Goal: Task Accomplishment & Management: Complete application form

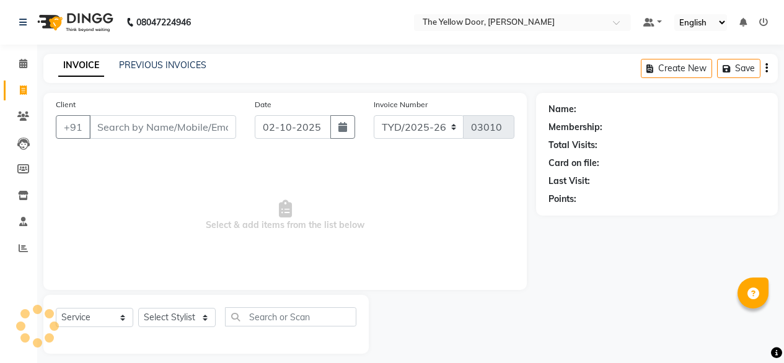
select select "service"
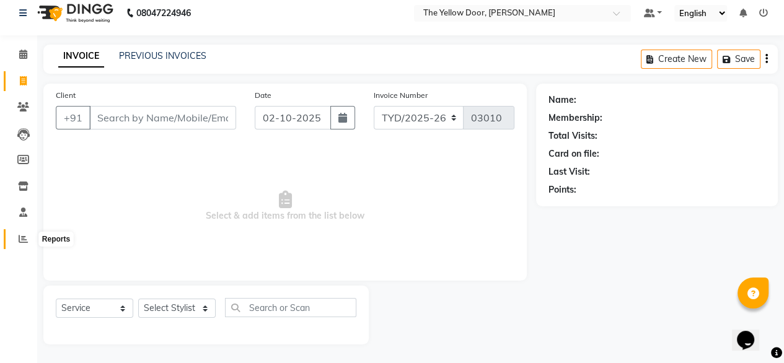
click at [19, 240] on icon at bounding box center [23, 238] width 9 height 9
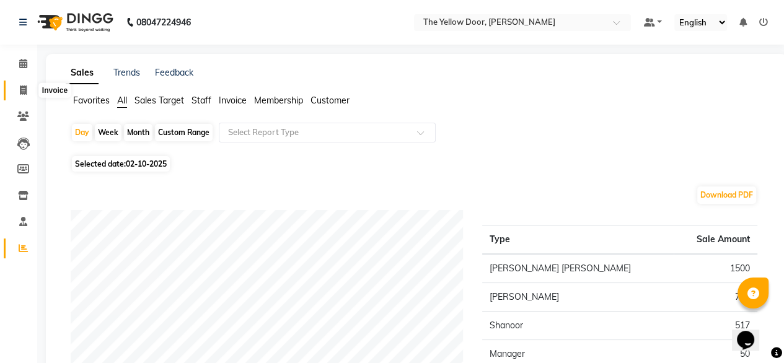
click at [24, 89] on icon at bounding box center [23, 90] width 7 height 9
select select "service"
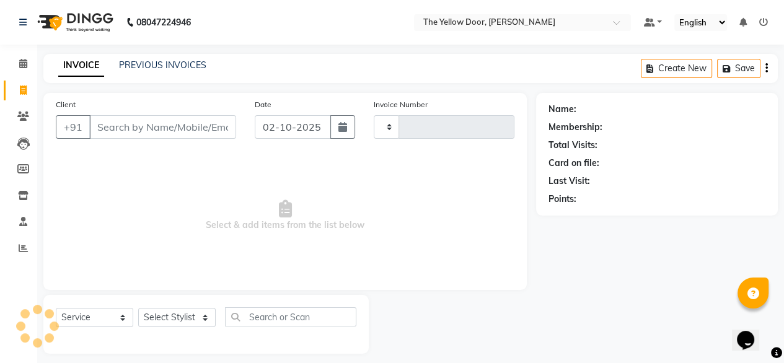
scroll to position [10, 0]
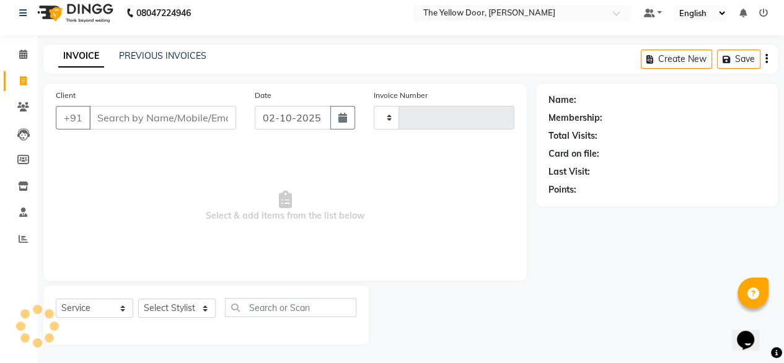
type input "03010"
select select "5650"
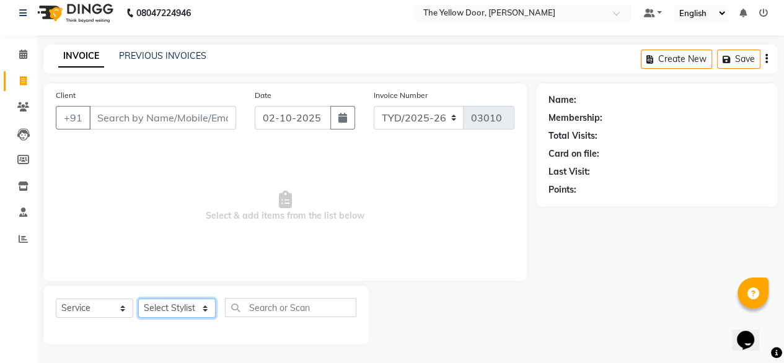
click at [165, 313] on select "Select Stylist [PERSON_NAME] [PERSON_NAME] [PERSON_NAME] Housekeeping Manager […" at bounding box center [176, 308] width 77 height 19
select select "51707"
click at [138, 299] on select "Select Stylist [PERSON_NAME] [PERSON_NAME] [PERSON_NAME] Housekeeping Manager […" at bounding box center [176, 308] width 77 height 19
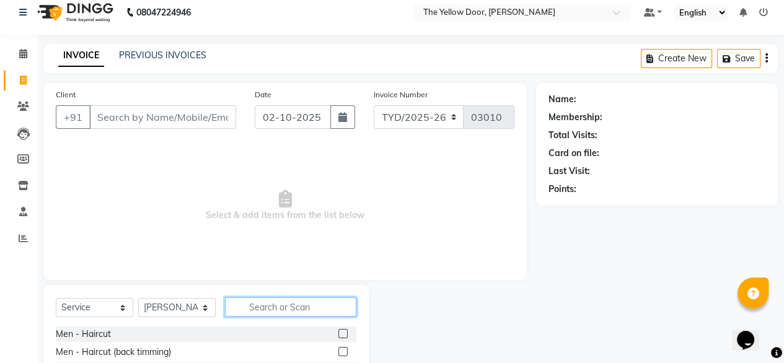
click at [309, 308] on input "text" at bounding box center [290, 306] width 131 height 19
type input "rica"
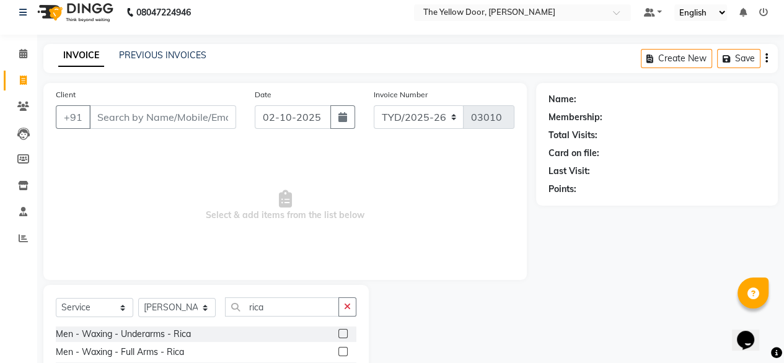
click at [317, 357] on div "Men - Waxing - Full Arms - Rica" at bounding box center [206, 352] width 301 height 15
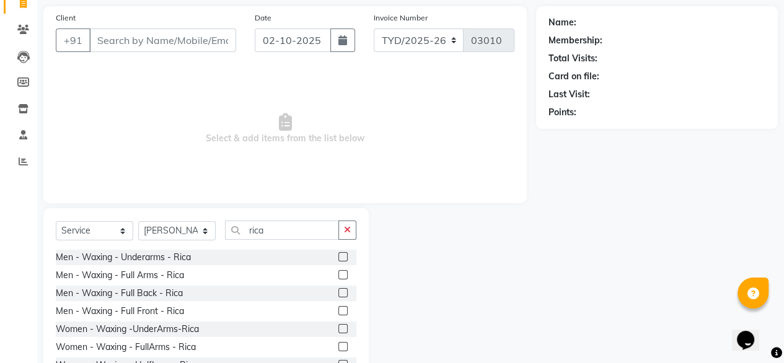
scroll to position [134, 0]
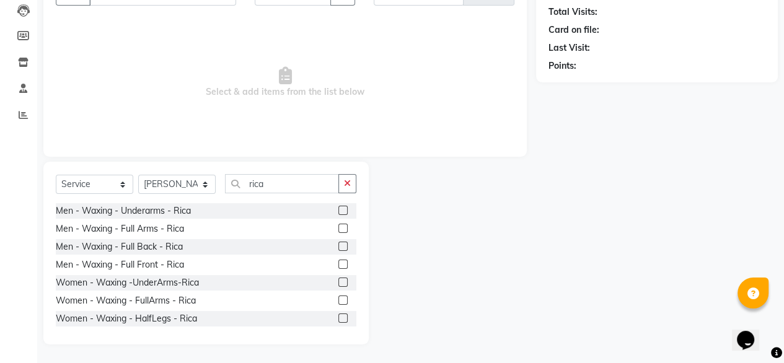
click at [338, 278] on label at bounding box center [342, 282] width 9 height 9
click at [338, 279] on input "checkbox" at bounding box center [342, 283] width 8 height 8
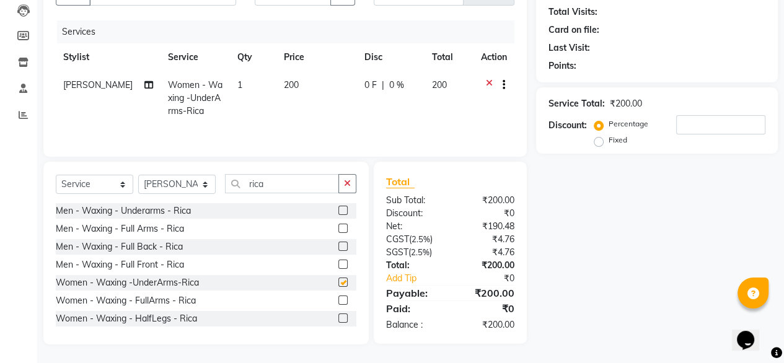
checkbox input "false"
click at [338, 302] on label at bounding box center [342, 300] width 9 height 9
click at [338, 302] on input "checkbox" at bounding box center [342, 301] width 8 height 8
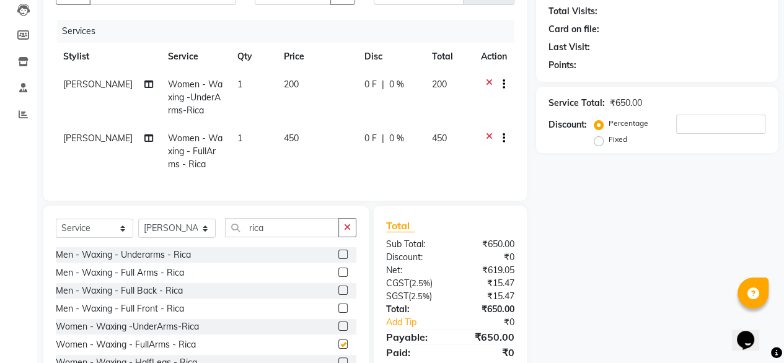
checkbox input "false"
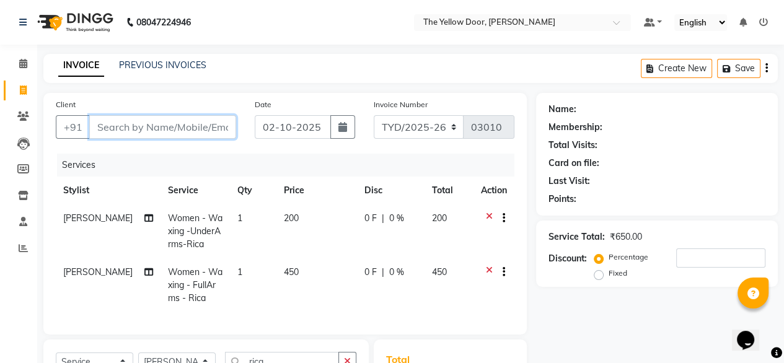
click at [130, 132] on input "Client" at bounding box center [162, 127] width 147 height 24
type input "7"
type input "0"
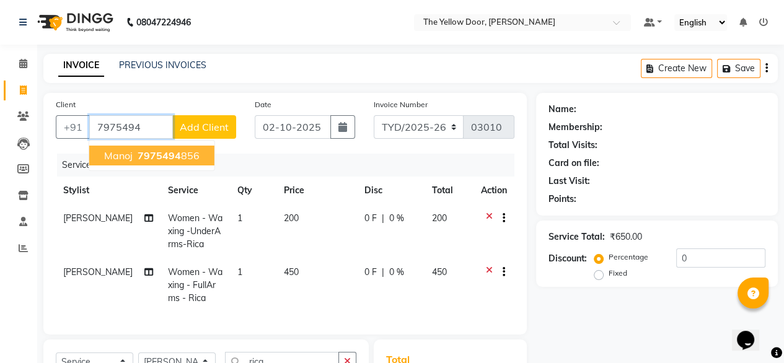
click at [154, 159] on span "7975494" at bounding box center [159, 155] width 43 height 12
type input "7975494856"
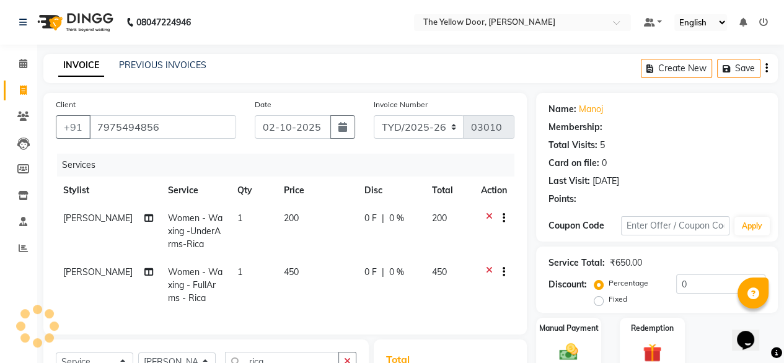
select select "1: Object"
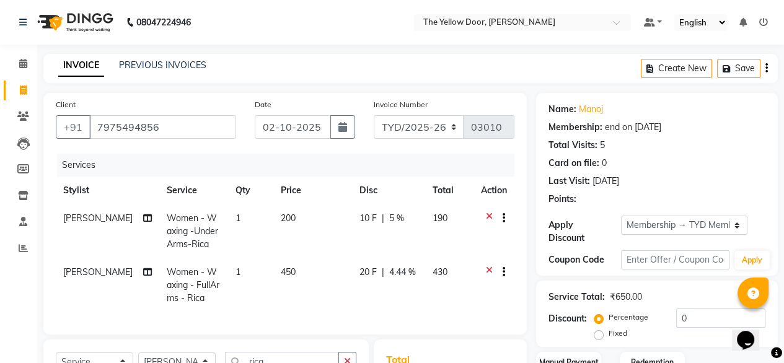
radio input "false"
radio input "true"
click at [285, 335] on div "Client [PHONE_NUMBER] Date [DATE] Invoice Number TYD/2025-26 V/[PHONE_NUMBER] S…" at bounding box center [284, 214] width 483 height 242
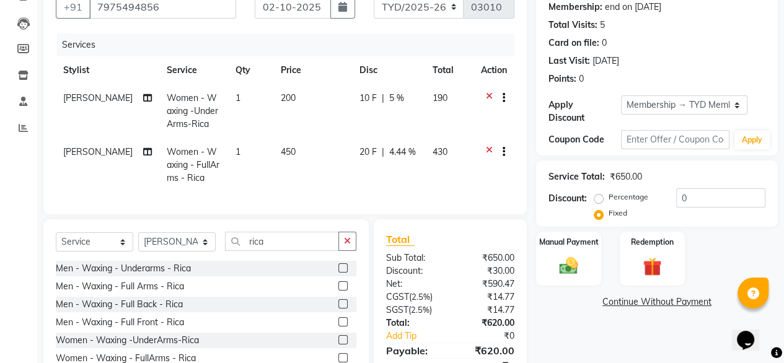
scroll to position [186, 0]
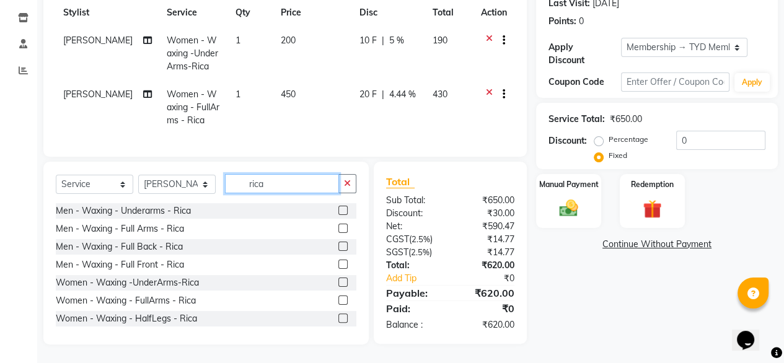
click at [280, 188] on input "rica" at bounding box center [282, 183] width 114 height 19
type input "r"
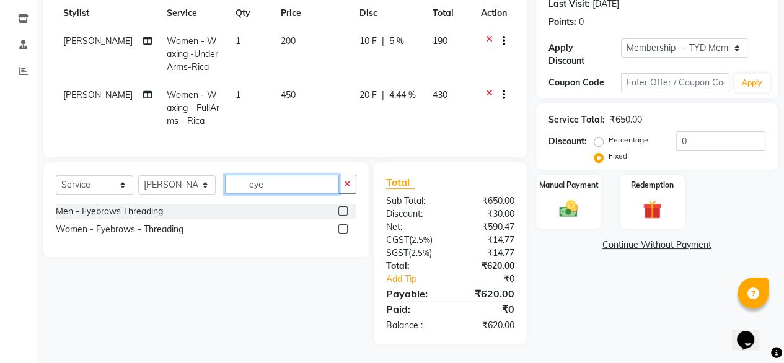
type input "eye"
click at [342, 227] on label at bounding box center [342, 228] width 9 height 9
click at [342, 227] on input "checkbox" at bounding box center [342, 230] width 8 height 8
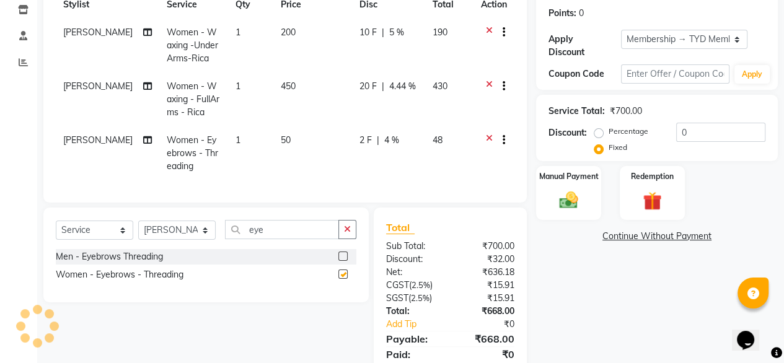
checkbox input "false"
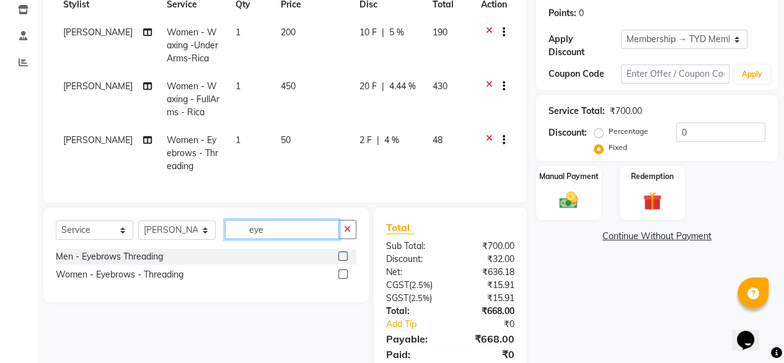
click at [274, 239] on input "eye" at bounding box center [282, 229] width 114 height 19
type input "e"
type input "upp"
click at [341, 261] on label at bounding box center [342, 256] width 9 height 9
click at [341, 261] on input "checkbox" at bounding box center [342, 257] width 8 height 8
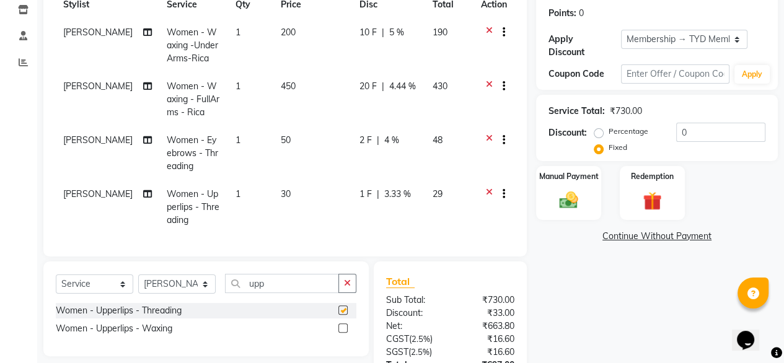
checkbox input "false"
click at [281, 293] on input "upp" at bounding box center [282, 283] width 114 height 19
type input "u"
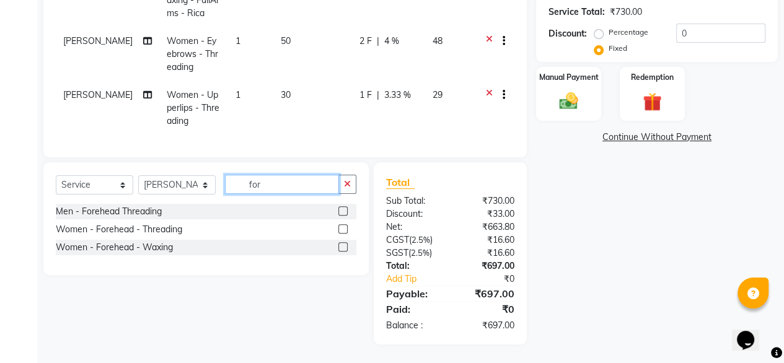
scroll to position [295, 0]
type input "for"
click at [345, 229] on label at bounding box center [342, 228] width 9 height 9
click at [345, 229] on input "checkbox" at bounding box center [342, 230] width 8 height 8
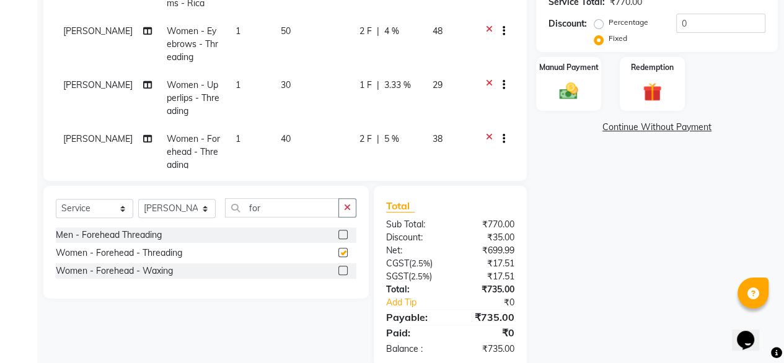
checkbox input "false"
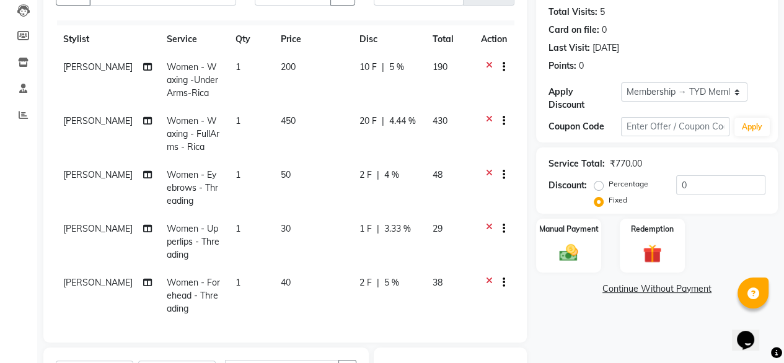
scroll to position [30, 0]
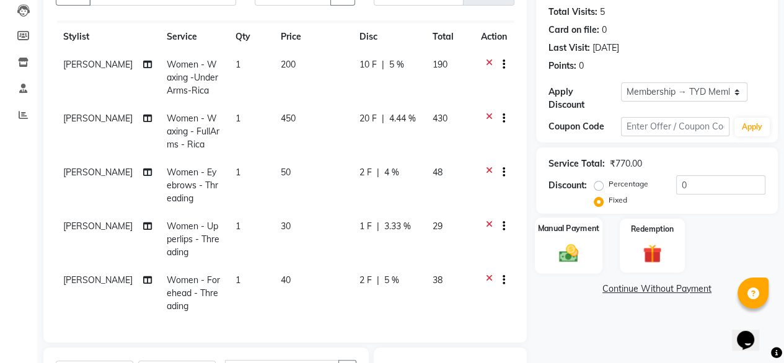
click at [554, 242] on img at bounding box center [569, 253] width 32 height 22
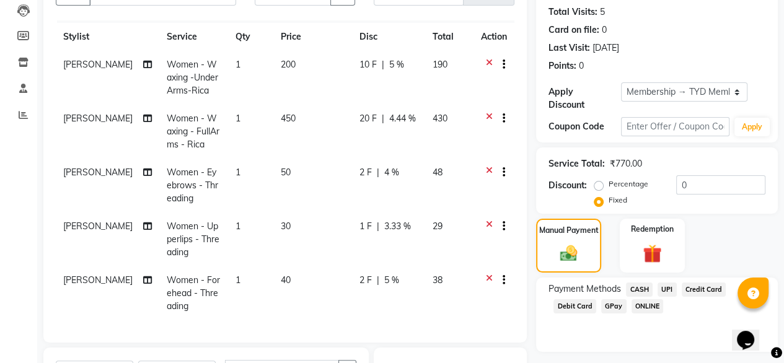
click at [668, 283] on span "UPI" at bounding box center [666, 290] width 19 height 14
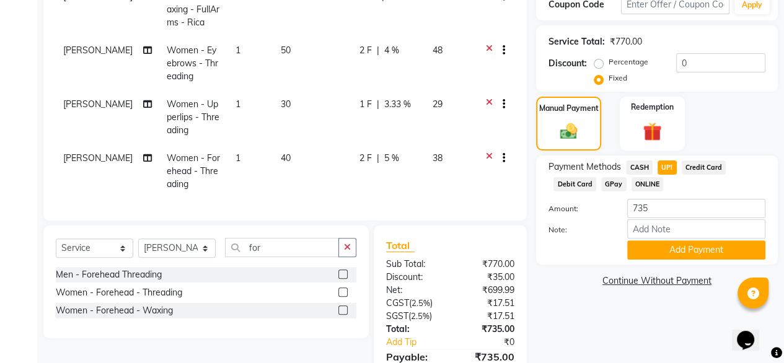
scroll to position [319, 0]
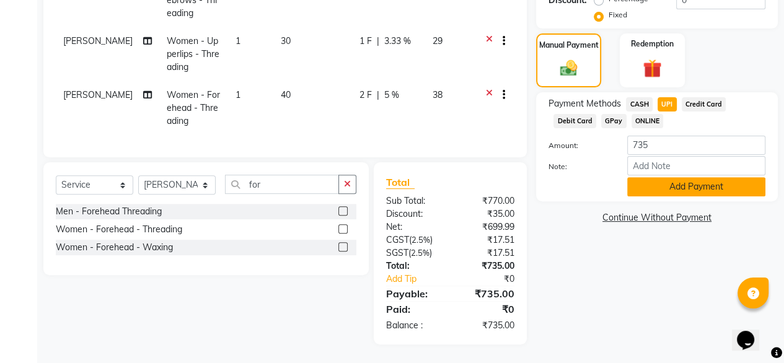
click at [651, 177] on button "Add Payment" at bounding box center [696, 186] width 138 height 19
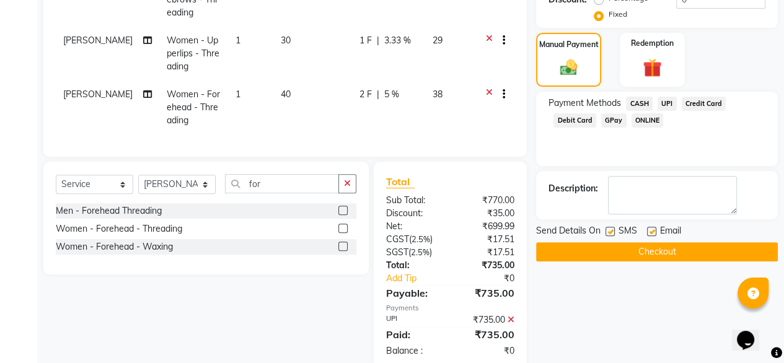
click at [669, 242] on button "Checkout" at bounding box center [657, 251] width 242 height 19
